Goal: Task Accomplishment & Management: Manage account settings

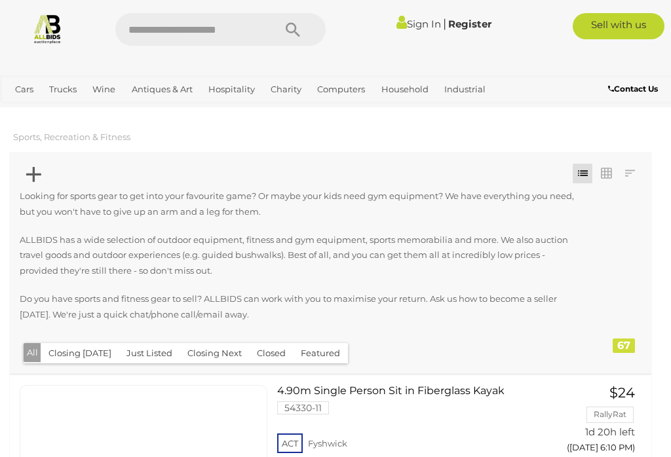
click at [417, 19] on link "Sign In" at bounding box center [418, 24] width 45 height 12
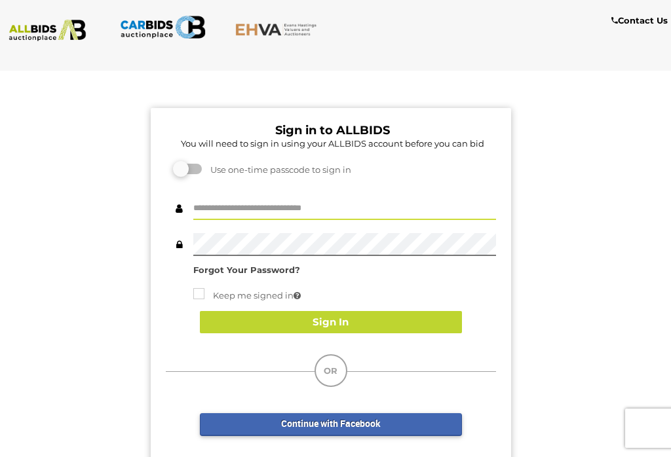
type input "*******"
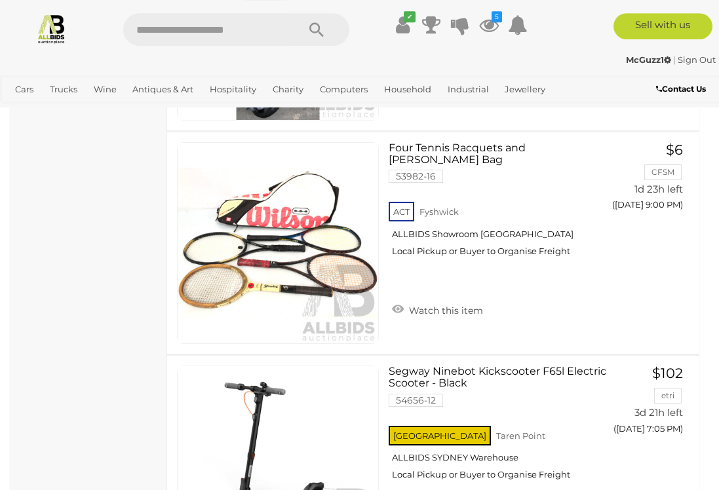
scroll to position [6051, 0]
click at [499, 20] on icon "5" at bounding box center [496, 16] width 10 height 11
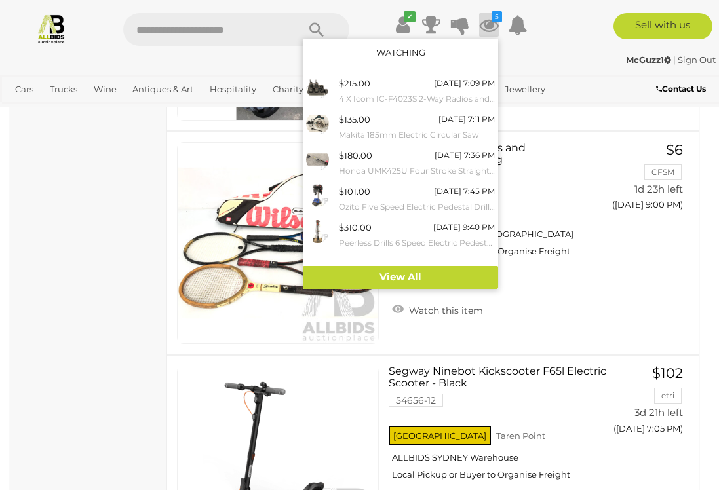
click at [471, 284] on link "View All" at bounding box center [400, 277] width 195 height 23
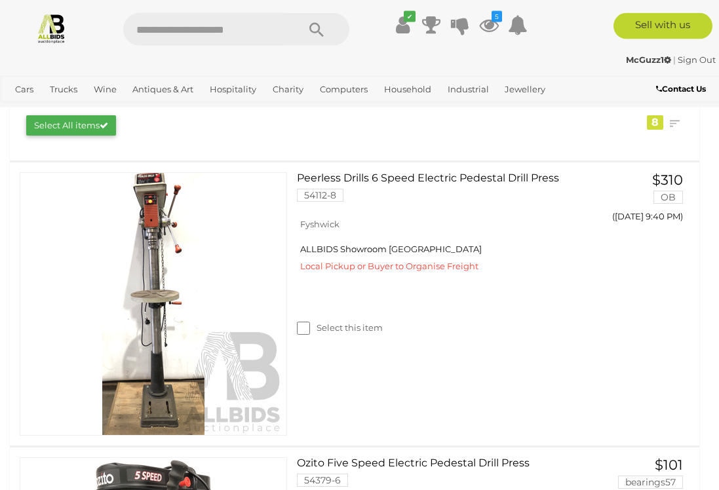
scroll to position [223, 0]
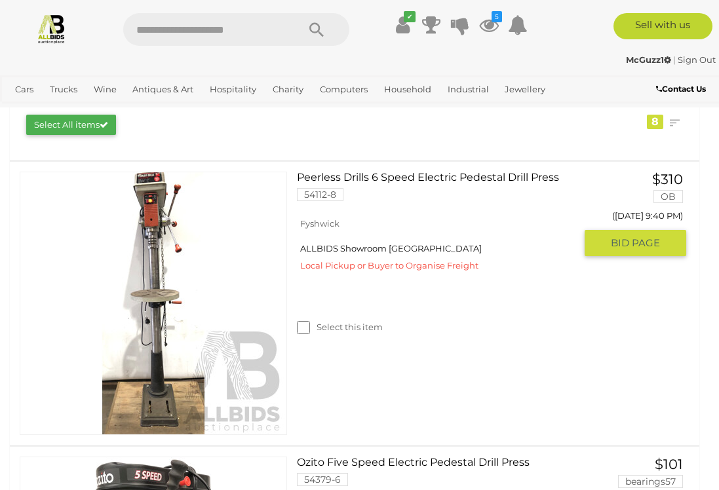
click at [311, 333] on label "Select this item" at bounding box center [340, 327] width 86 height 12
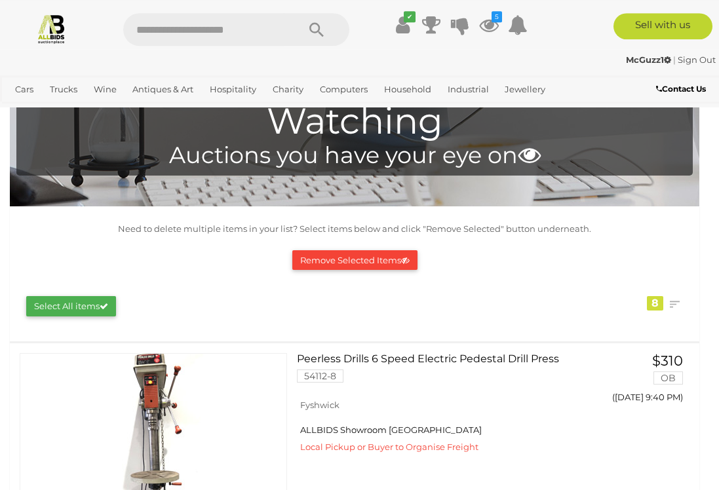
scroll to position [0, 0]
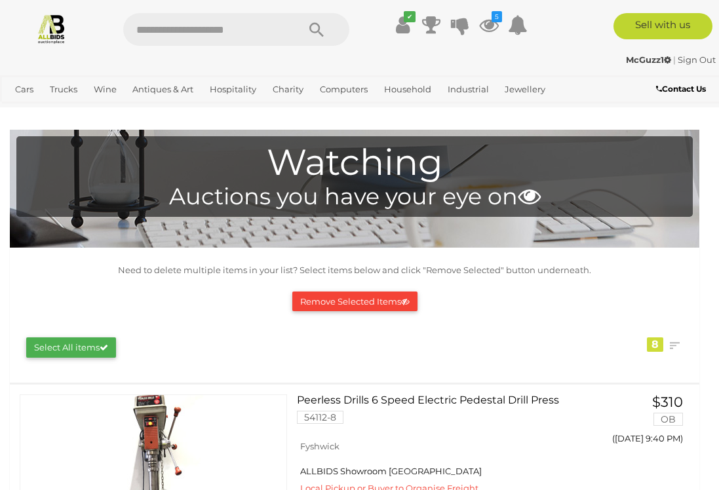
click at [311, 299] on button "Remove Selected Items" at bounding box center [354, 302] width 125 height 20
click at [305, 299] on button "Remove Selected Items" at bounding box center [354, 302] width 125 height 20
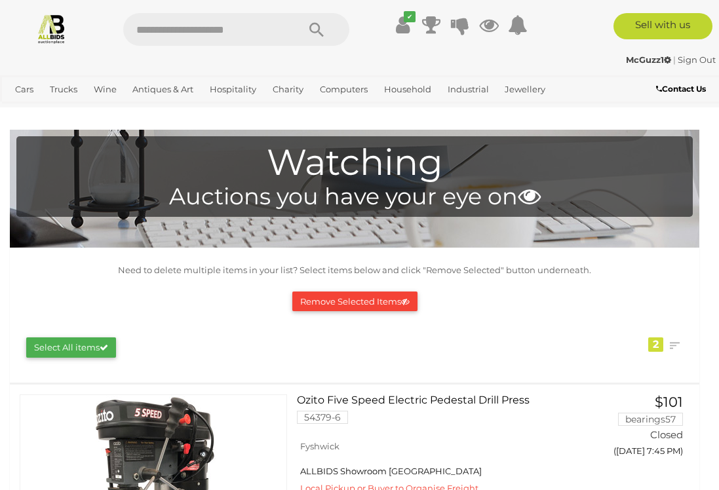
click at [43, 338] on button "Select All items" at bounding box center [71, 347] width 90 height 20
click at [312, 299] on button "Remove Selected Items" at bounding box center [354, 302] width 125 height 20
